Goal: Entertainment & Leisure: Browse casually

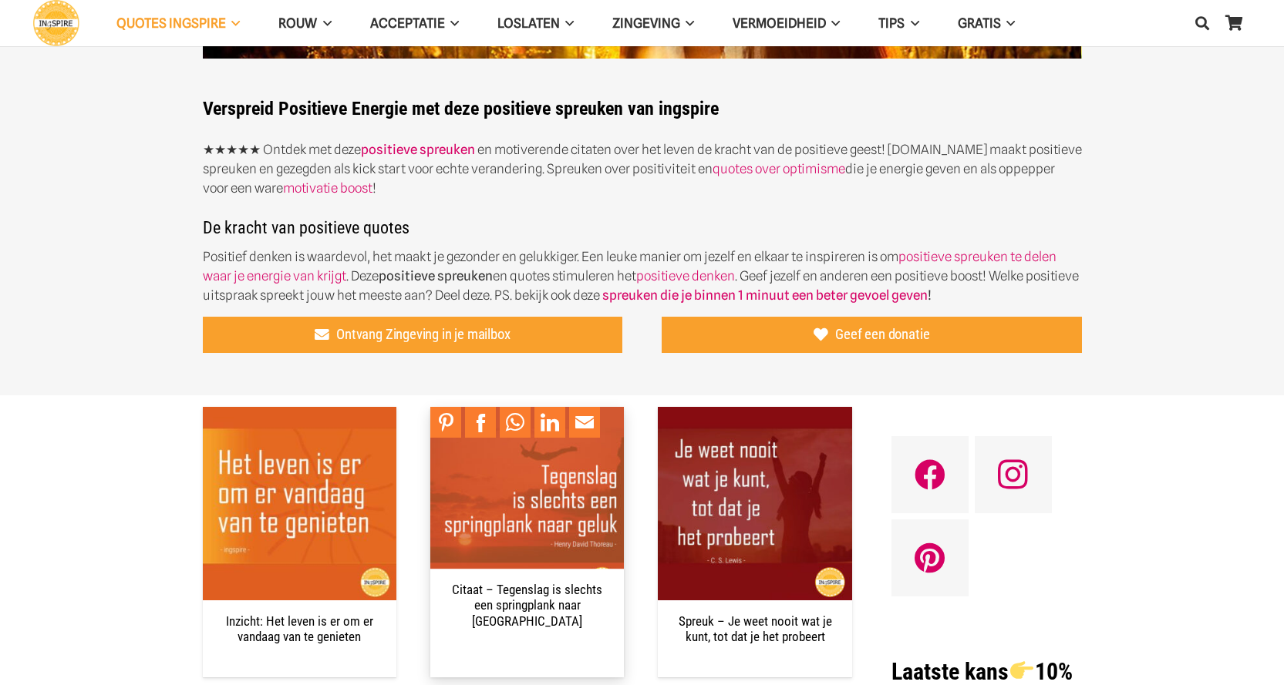
scroll to position [385, 0]
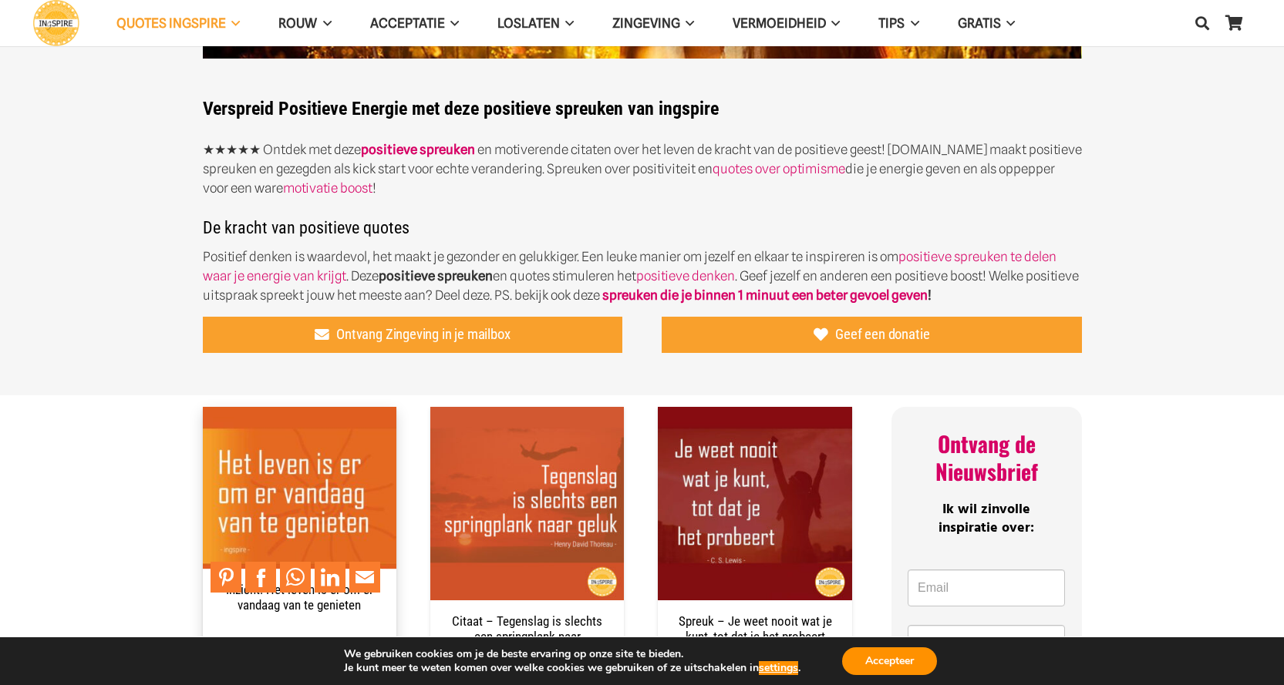
click at [261, 484] on img "Inzicht: Het leven is er om er vandaag van te genieten" at bounding box center [300, 504] width 194 height 194
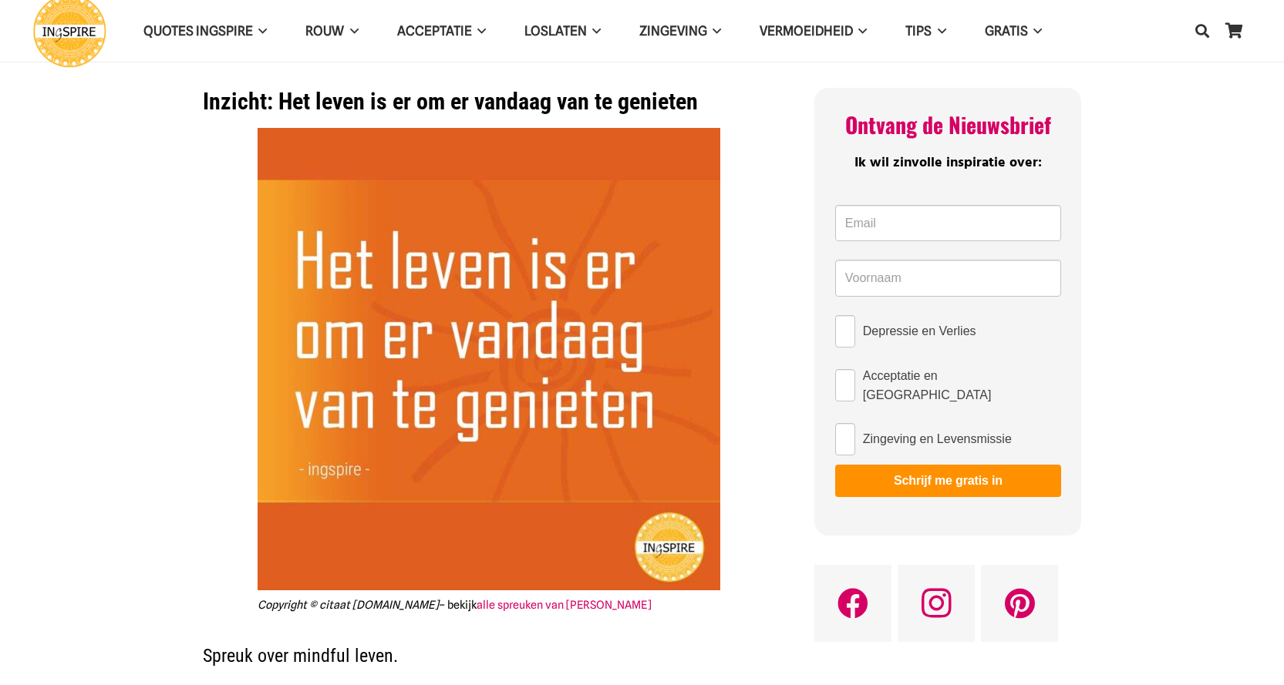
click at [422, 365] on img at bounding box center [489, 359] width 463 height 463
